Goal: Entertainment & Leisure: Consume media (video, audio)

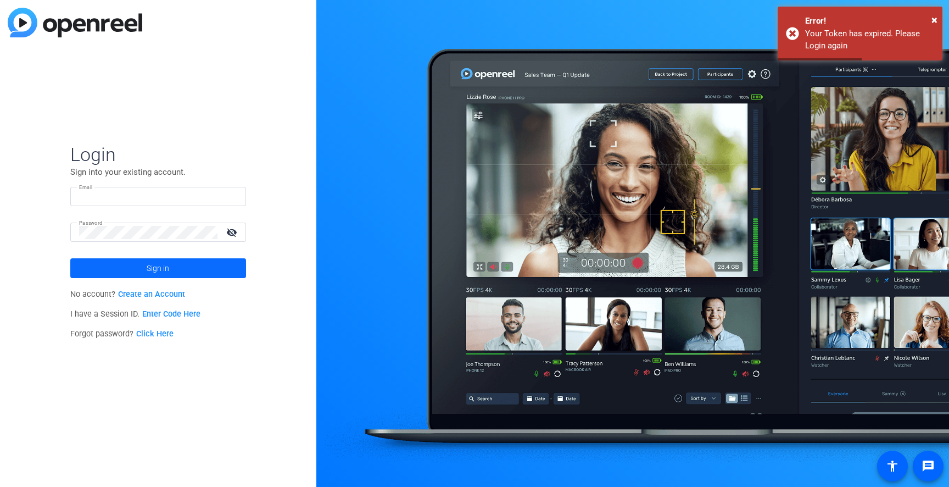
type input "[EMAIL_ADDRESS][DOMAIN_NAME]"
click at [139, 264] on span at bounding box center [158, 268] width 176 height 26
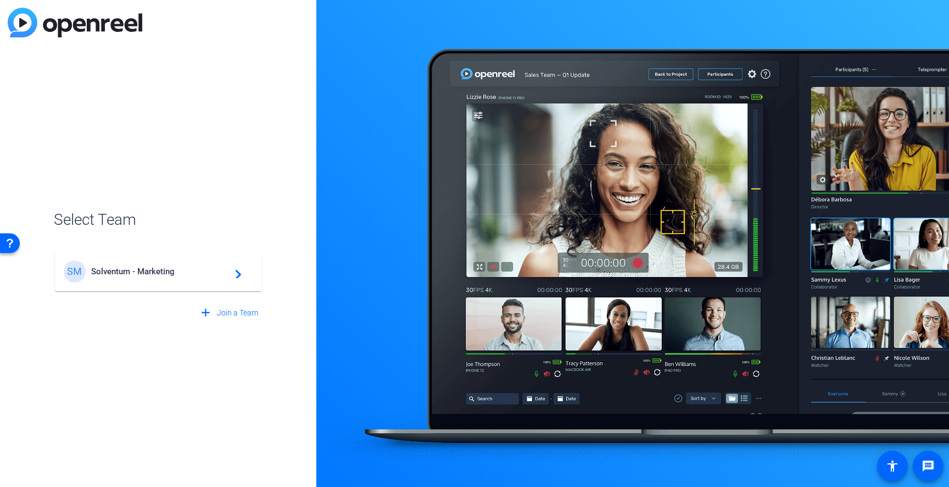
click at [126, 273] on span "Solventum - Marketing" at bounding box center [159, 271] width 137 height 10
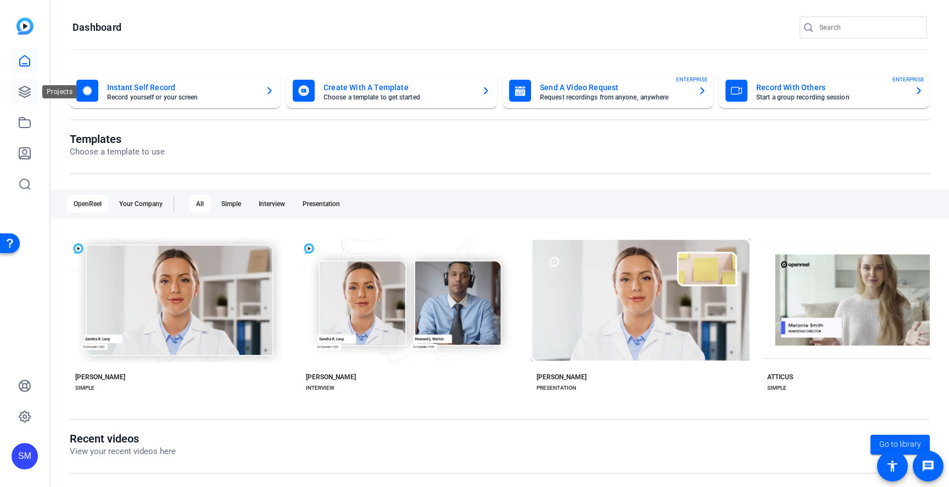
click at [26, 95] on icon at bounding box center [24, 91] width 13 height 13
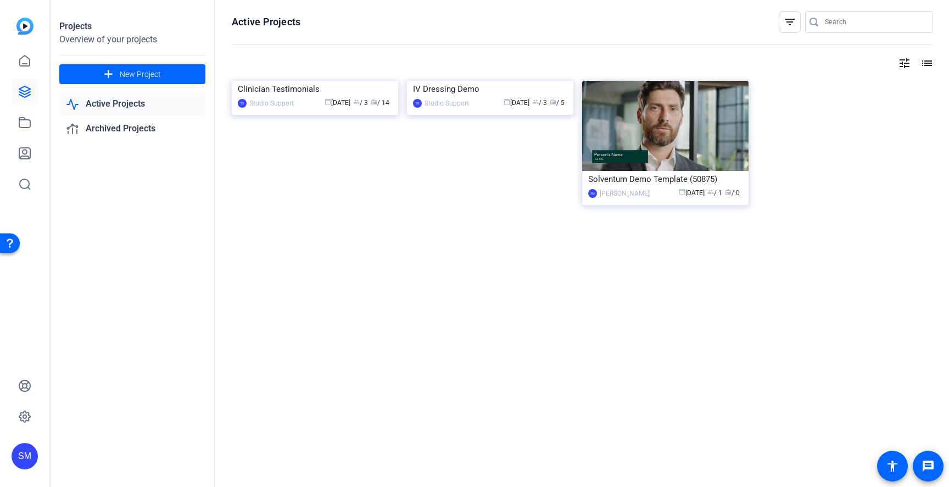
click at [111, 103] on link "Active Projects" at bounding box center [132, 104] width 146 height 23
click at [458, 97] on div "IV Dressing Demo" at bounding box center [490, 89] width 154 height 16
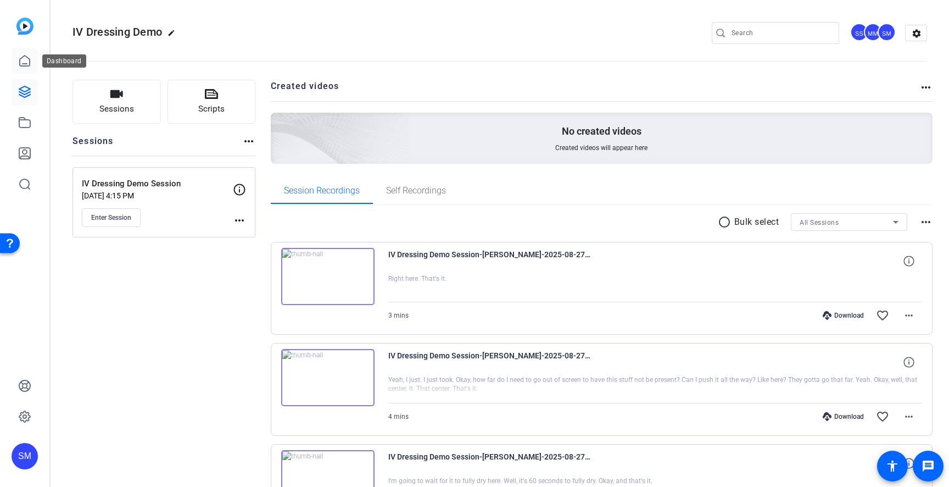
click at [21, 59] on icon at bounding box center [24, 60] width 13 height 13
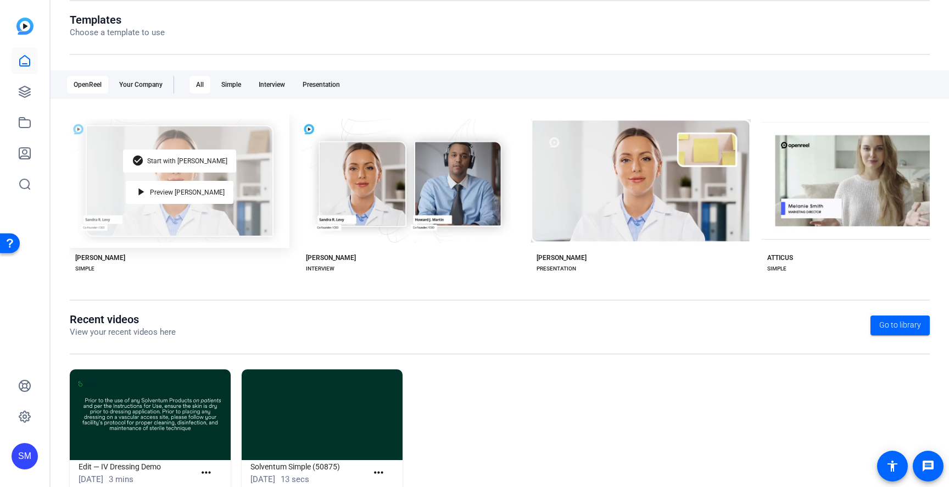
scroll to position [151, 0]
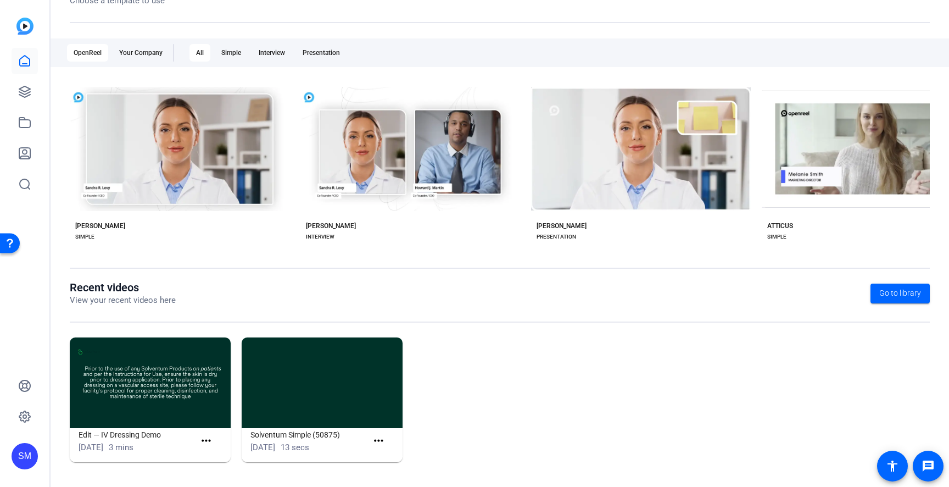
click at [139, 408] on img at bounding box center [150, 382] width 161 height 91
click at [157, 413] on img at bounding box center [150, 382] width 161 height 91
click at [186, 442] on div "[DATE] 3 mins" at bounding box center [137, 447] width 116 height 13
click at [138, 437] on h1 "Edit — IV Dressing Demo" at bounding box center [137, 434] width 116 height 13
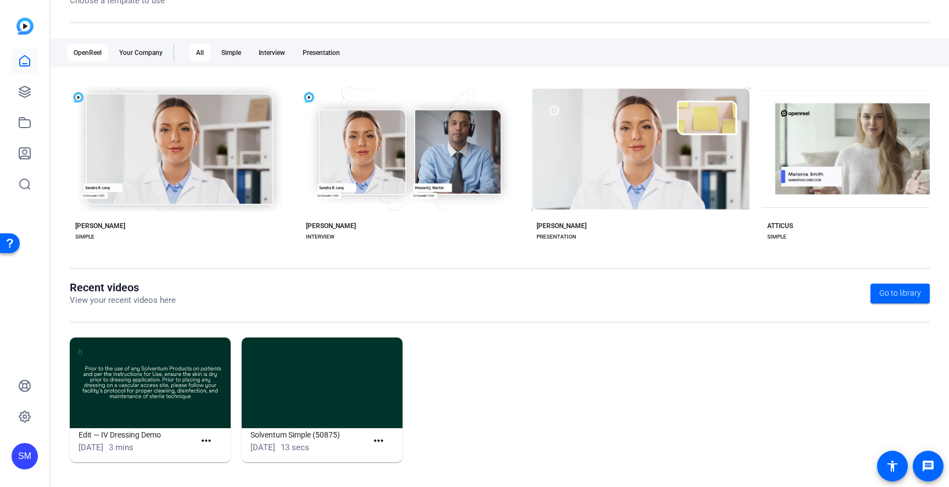
click at [157, 434] on h1 "Edit — IV Dressing Demo" at bounding box center [137, 434] width 116 height 13
click at [207, 441] on mat-icon "more_horiz" at bounding box center [206, 441] width 14 height 14
click at [212, 454] on span "View" at bounding box center [230, 457] width 44 height 13
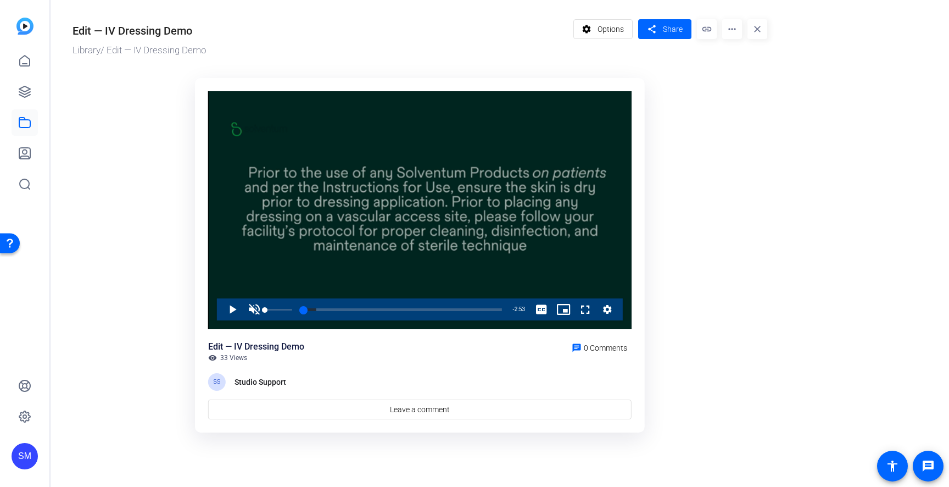
drag, startPoint x: 293, startPoint y: 310, endPoint x: 252, endPoint y: 309, distance: 41.8
click at [252, 309] on div "Unmute 0%" at bounding box center [270, 309] width 55 height 22
click at [221, 309] on span "Video Player" at bounding box center [221, 309] width 0 height 22
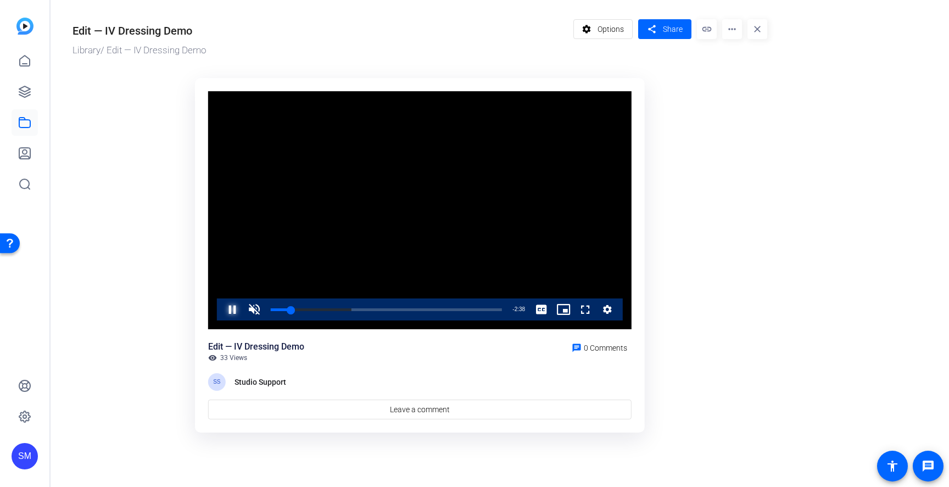
click at [221, 305] on span "Video Player" at bounding box center [221, 309] width 0 height 22
click at [288, 308] on div "0:12" at bounding box center [279, 309] width 17 height 3
click at [284, 310] on div "0:10" at bounding box center [278, 309] width 14 height 3
click at [221, 308] on span "Video Player" at bounding box center [221, 309] width 0 height 22
click at [254, 312] on span "Video Player" at bounding box center [254, 309] width 22 height 22
